Goal: Task Accomplishment & Management: Complete application form

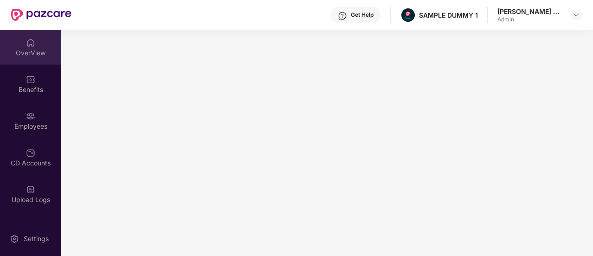
click at [41, 51] on div "OverView" at bounding box center [30, 52] width 61 height 9
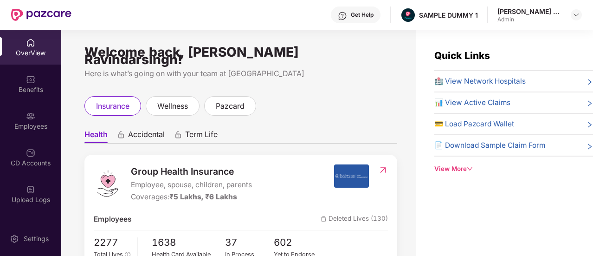
click at [138, 129] on span "Accidental" at bounding box center [146, 135] width 37 height 13
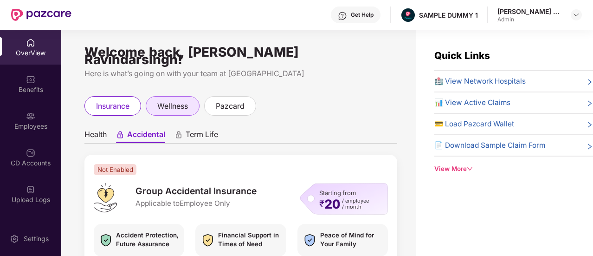
click at [190, 108] on div "wellness" at bounding box center [173, 105] width 54 height 19
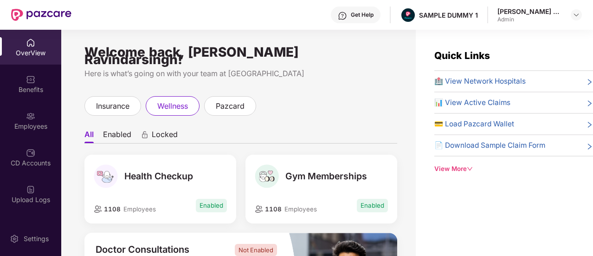
click at [241, 167] on div "Gym Memberships 1108 Employees Enabled" at bounding box center [321, 193] width 161 height 78
click at [212, 135] on ul "All Enabled Locked" at bounding box center [240, 134] width 313 height 19
click at [238, 100] on span "pazcard" at bounding box center [230, 106] width 29 height 12
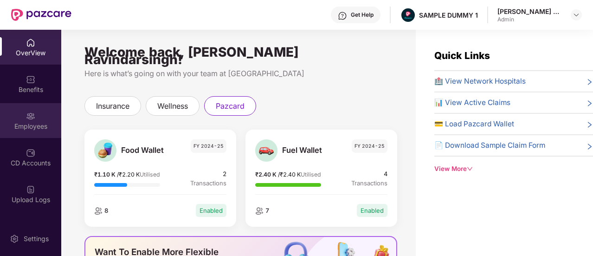
click at [34, 126] on div "Employees" at bounding box center [30, 126] width 61 height 9
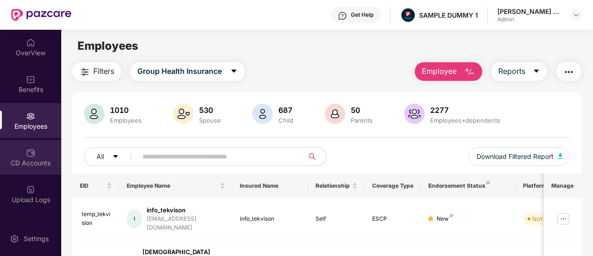
click at [18, 165] on div "CD Accounts" at bounding box center [30, 162] width 61 height 9
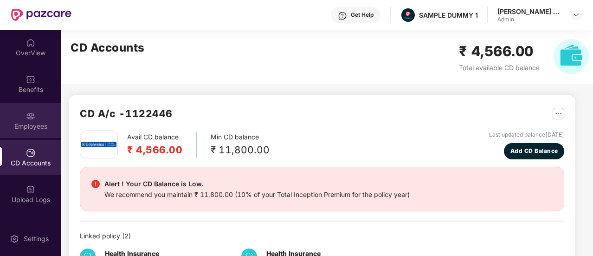
click at [27, 128] on div "Employees" at bounding box center [30, 126] width 61 height 9
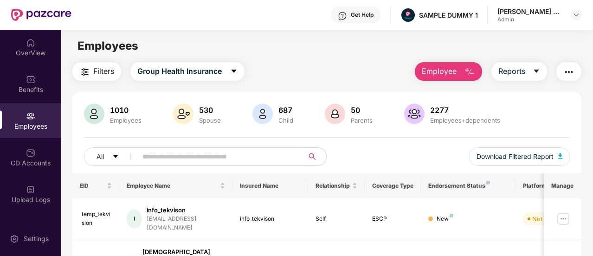
click at [453, 69] on span "Employee" at bounding box center [439, 71] width 35 height 12
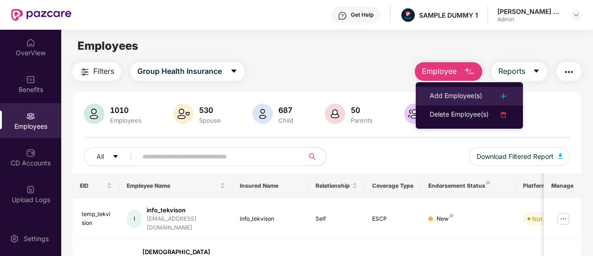
click at [448, 93] on div "Add Employee(s)" at bounding box center [456, 95] width 52 height 11
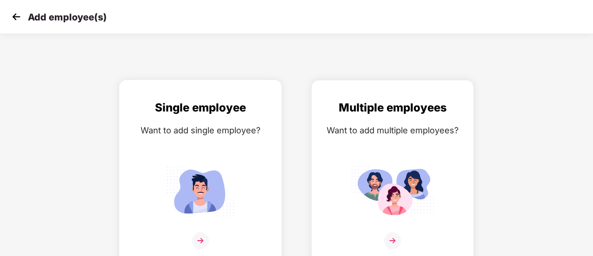
click at [231, 207] on img at bounding box center [200, 191] width 83 height 58
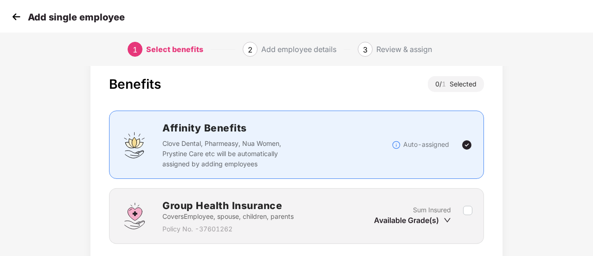
scroll to position [86, 0]
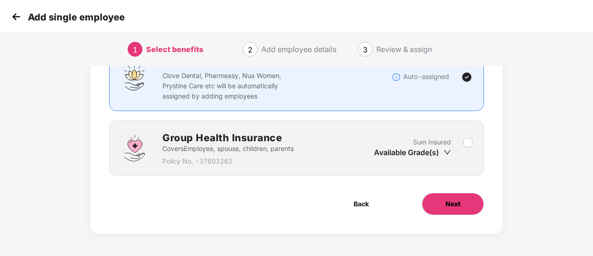
click at [460, 199] on span "Next" at bounding box center [452, 204] width 15 height 10
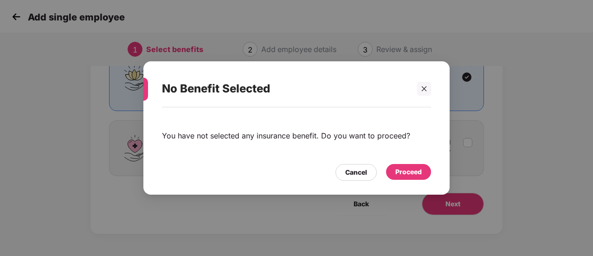
click at [416, 169] on div "Proceed" at bounding box center [408, 172] width 26 height 10
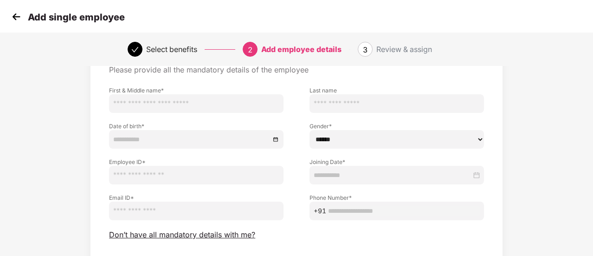
scroll to position [116, 0]
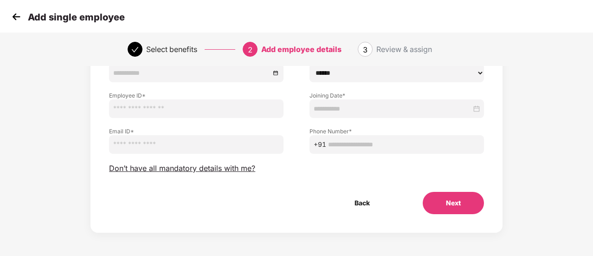
click at [462, 203] on button "Next" at bounding box center [453, 203] width 61 height 22
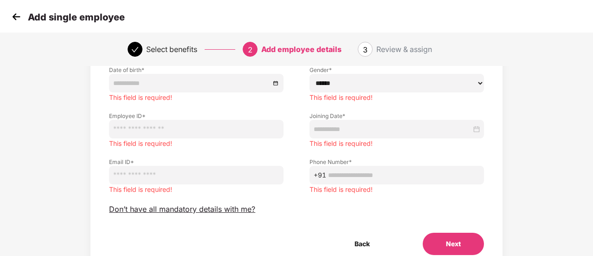
click at [13, 18] on img at bounding box center [16, 17] width 14 height 14
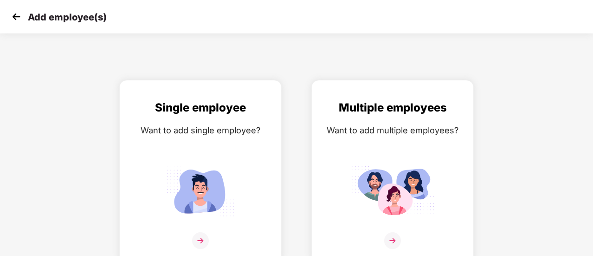
click at [19, 20] on img at bounding box center [16, 17] width 14 height 14
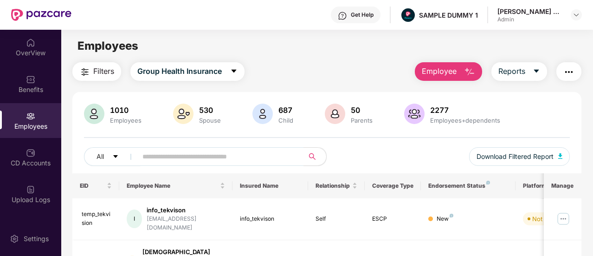
scroll to position [167, 0]
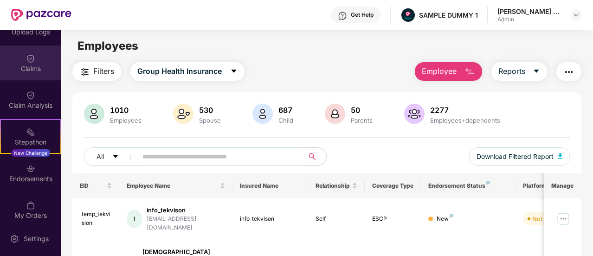
click at [43, 66] on div "Claims" at bounding box center [30, 68] width 61 height 9
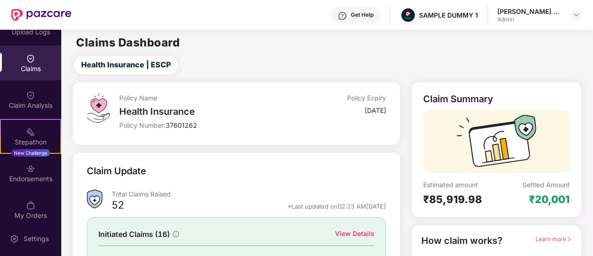
click at [357, 17] on div "Get Help" at bounding box center [362, 14] width 23 height 7
click at [267, 38] on div "Claims Dashboard" at bounding box center [326, 42] width 531 height 11
click at [58, 56] on div "Claims" at bounding box center [30, 62] width 61 height 35
click at [45, 33] on div "Upload Logs" at bounding box center [30, 31] width 61 height 9
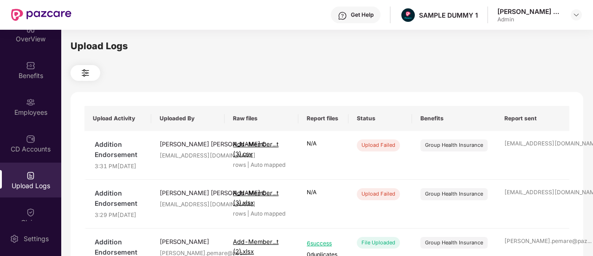
scroll to position [5, 0]
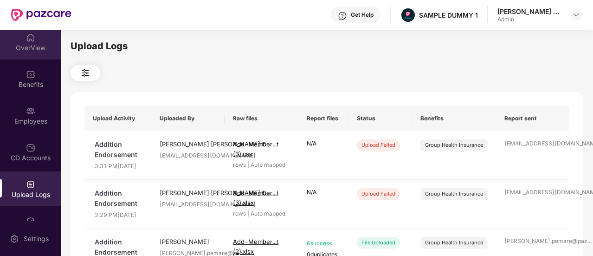
click at [41, 42] on div "OverView" at bounding box center [30, 42] width 61 height 35
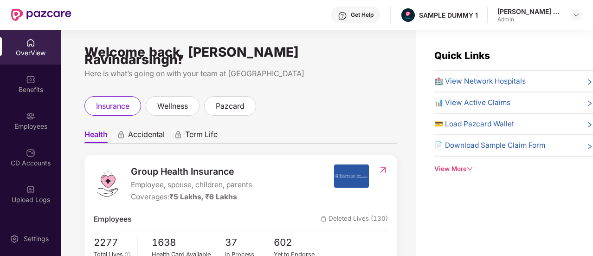
click at [30, 51] on div "OverView" at bounding box center [30, 52] width 61 height 9
